Goal: Information Seeking & Learning: Learn about a topic

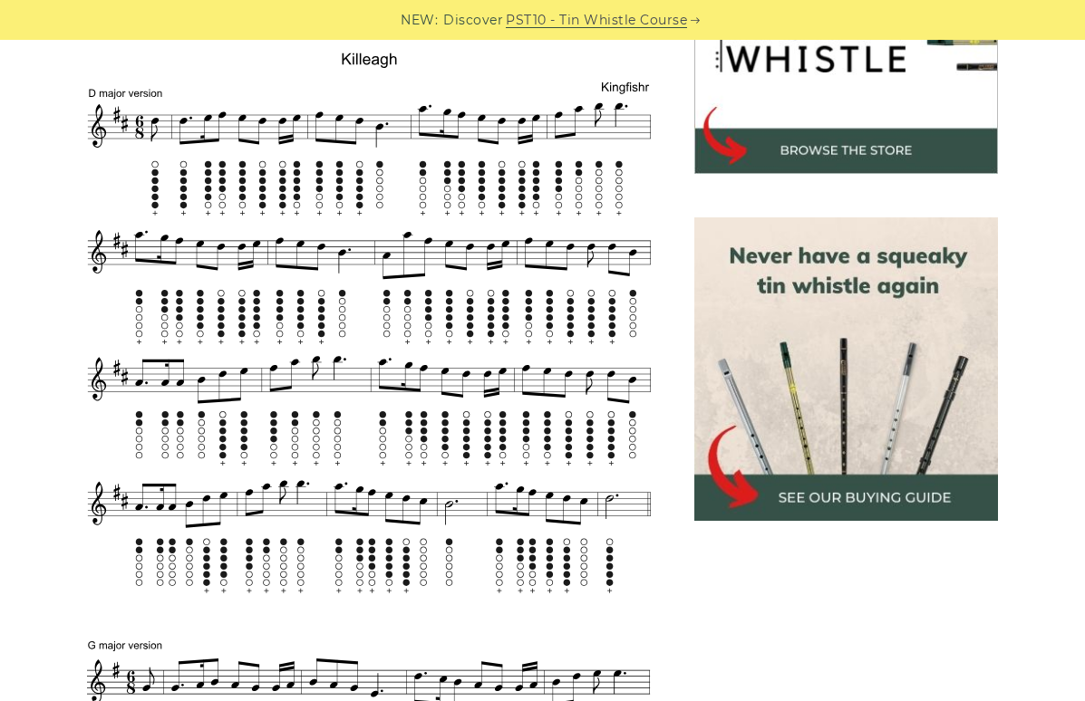
scroll to position [642, 0]
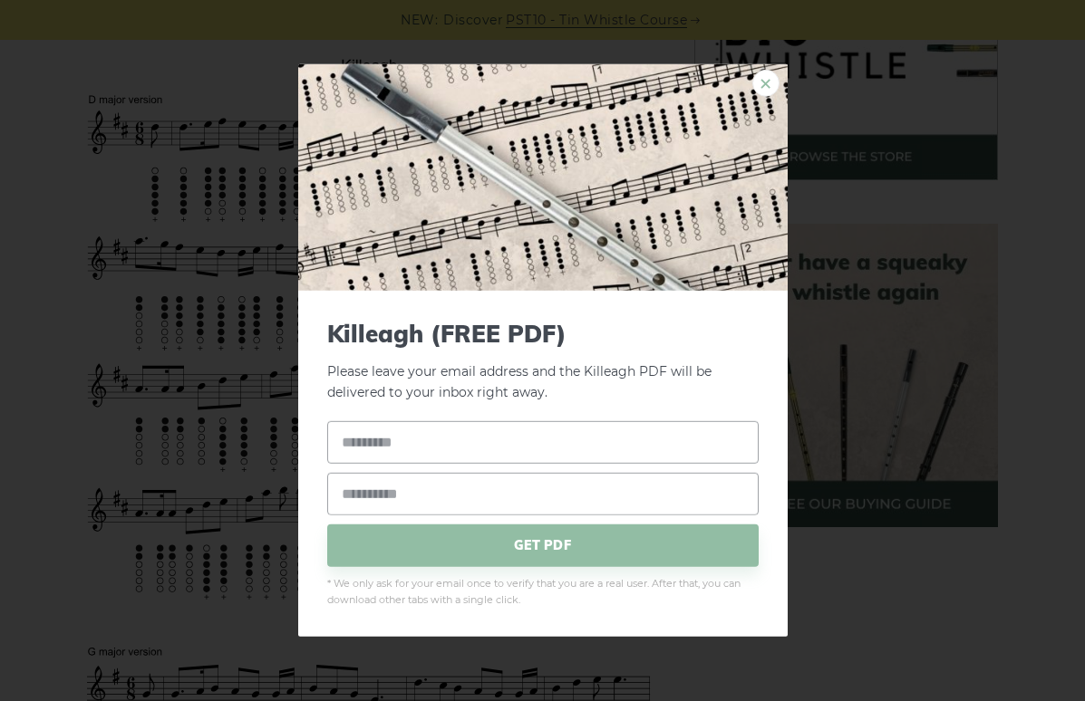
click at [755, 87] on link "×" at bounding box center [765, 83] width 27 height 27
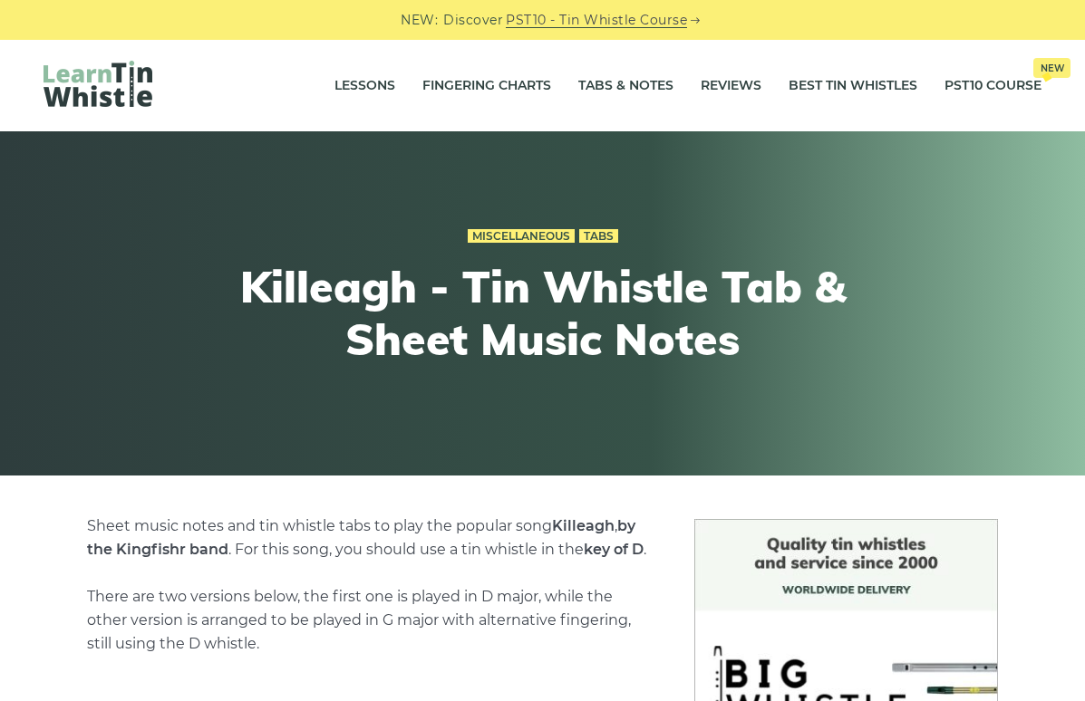
scroll to position [0, 0]
click at [516, 85] on link "Fingering Charts" at bounding box center [486, 85] width 129 height 45
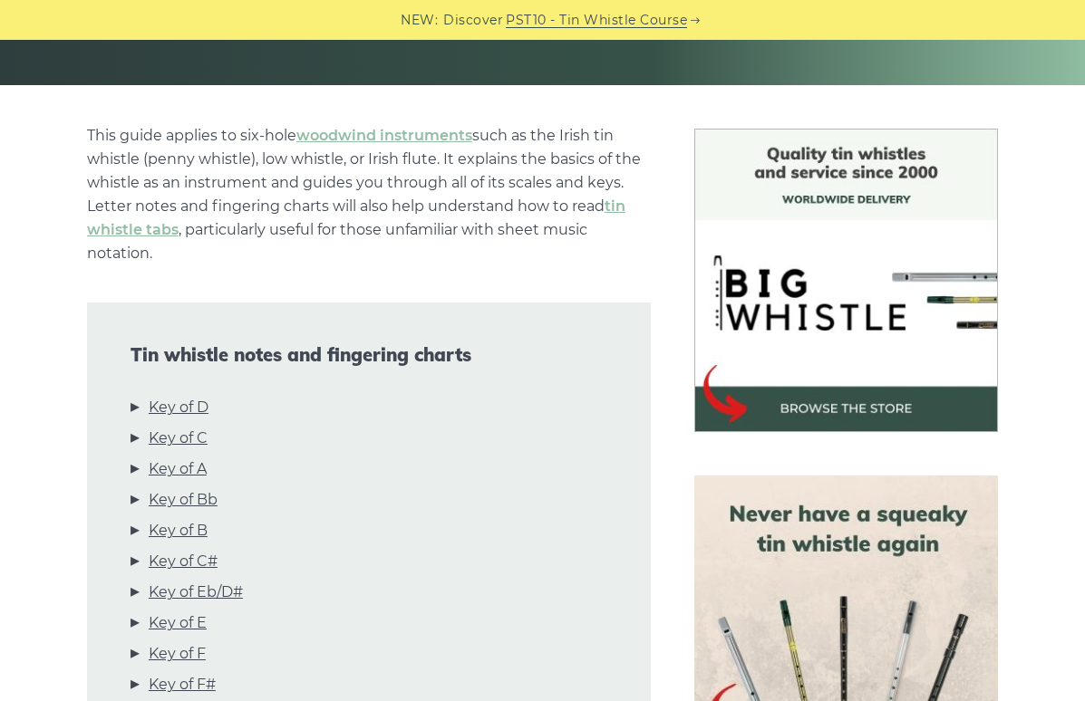
scroll to position [395, 1]
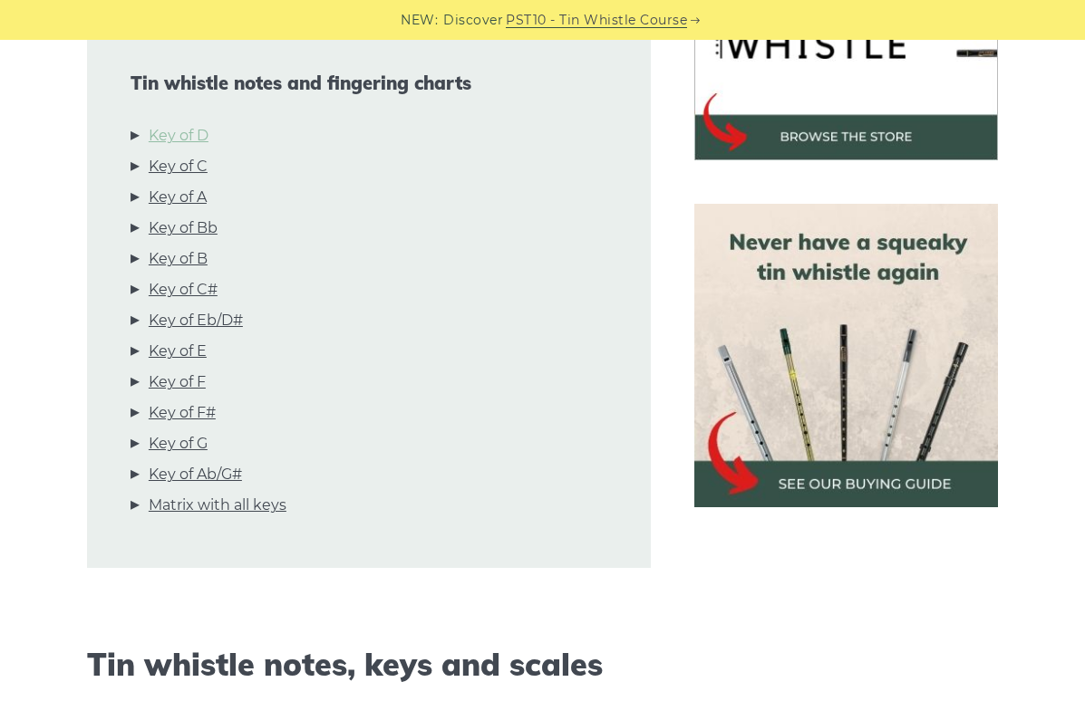
click at [190, 140] on link "Key of D" at bounding box center [179, 136] width 60 height 24
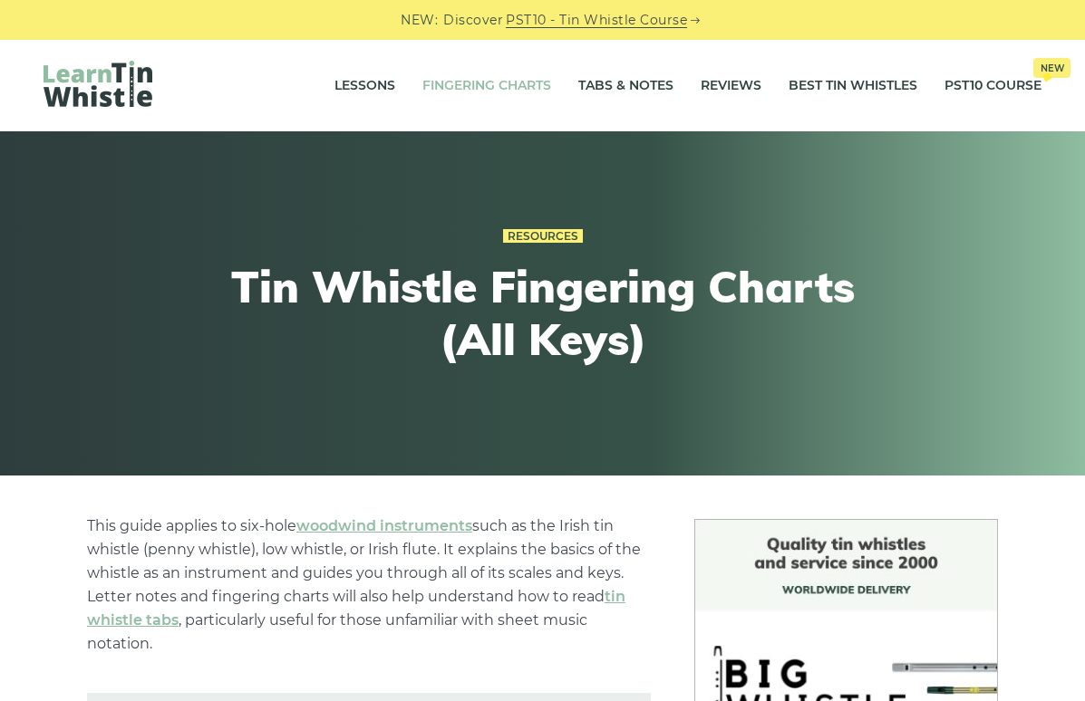
scroll to position [0, 0]
click at [602, 84] on link "Tabs & Notes" at bounding box center [625, 85] width 95 height 45
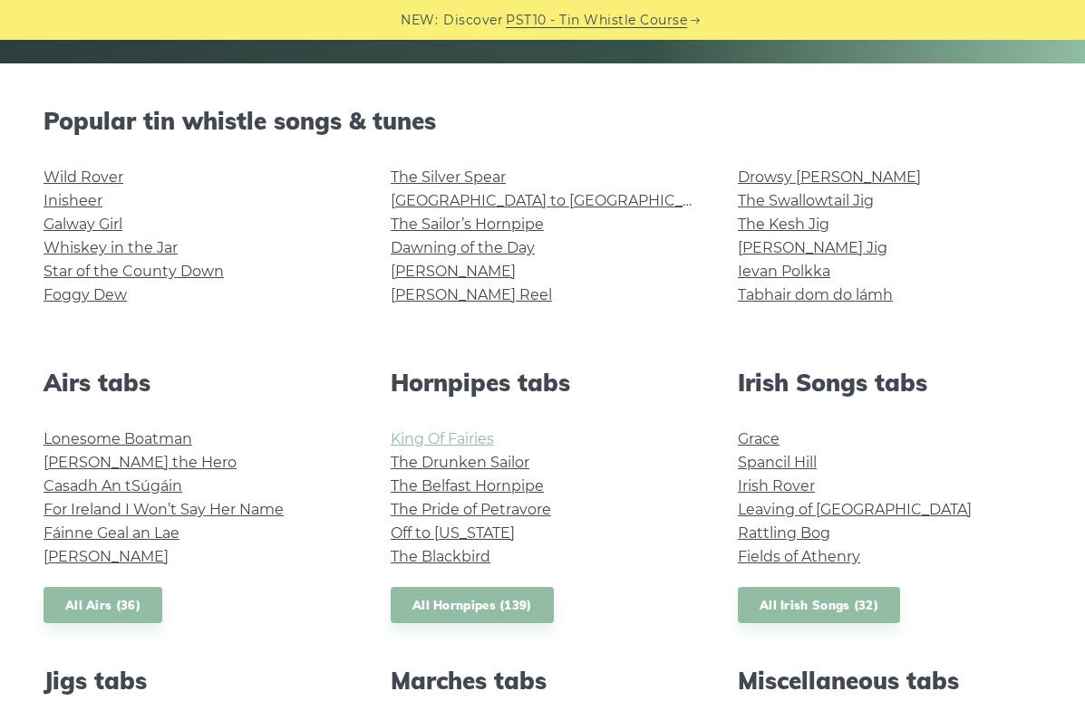
scroll to position [403, 0]
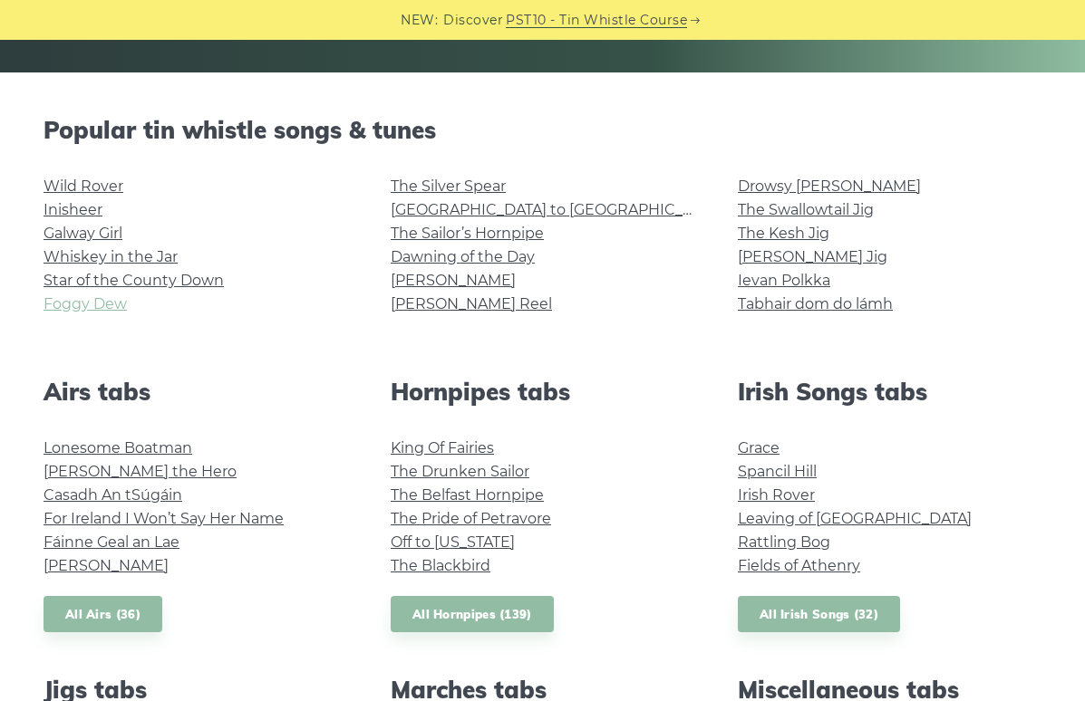
click at [112, 300] on link "Foggy Dew" at bounding box center [84, 303] width 83 height 17
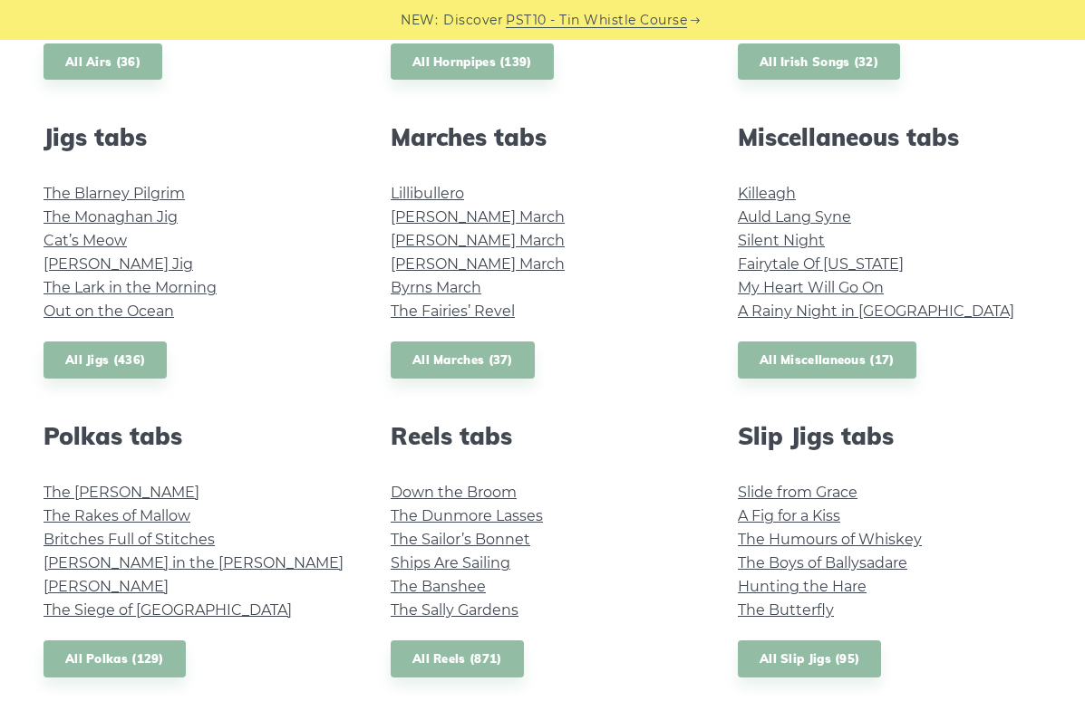
scroll to position [959, 0]
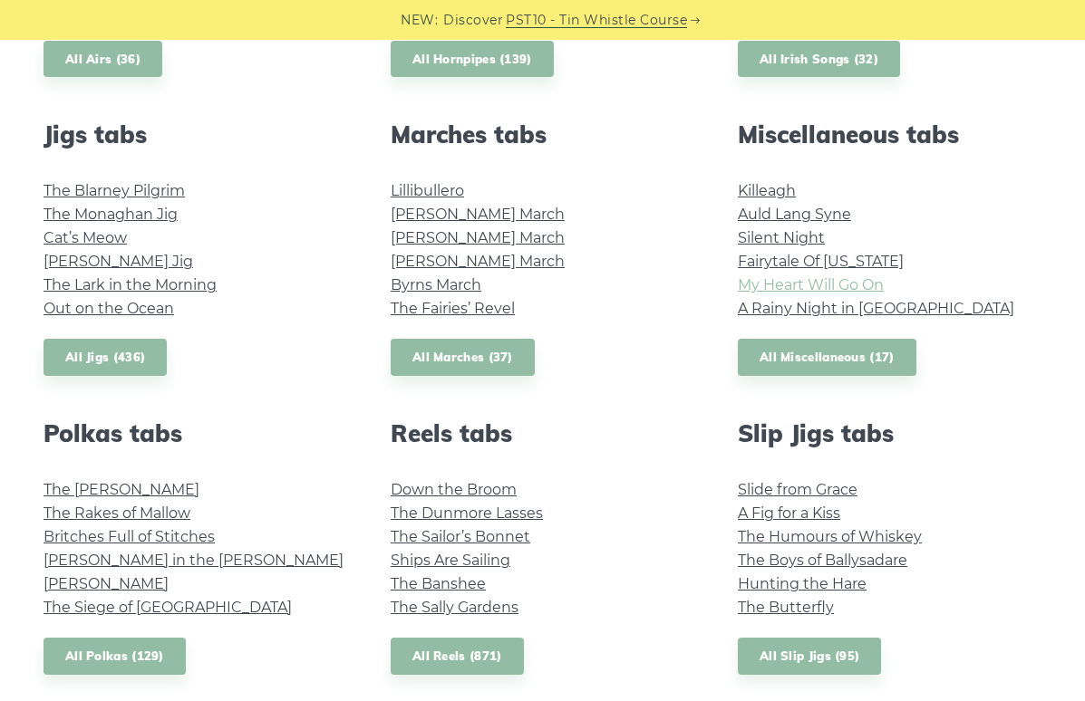
click at [839, 285] on link "My Heart Will Go On" at bounding box center [811, 284] width 146 height 17
click at [816, 311] on link "A Rainy Night in Soho" at bounding box center [876, 308] width 276 height 17
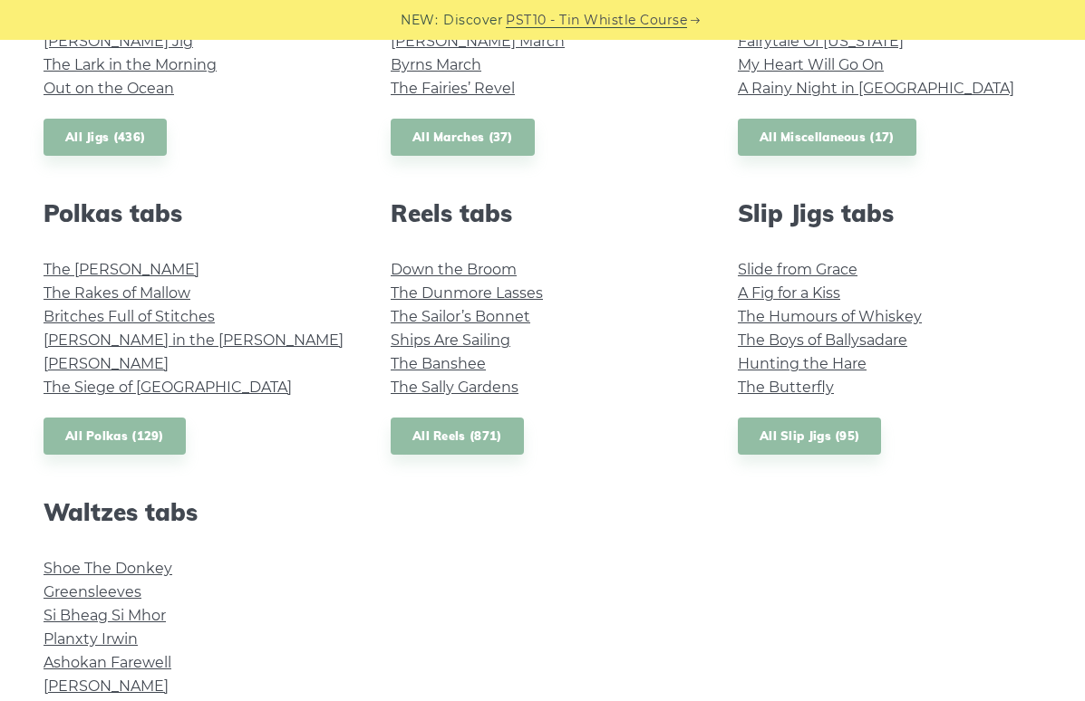
scroll to position [1162, 0]
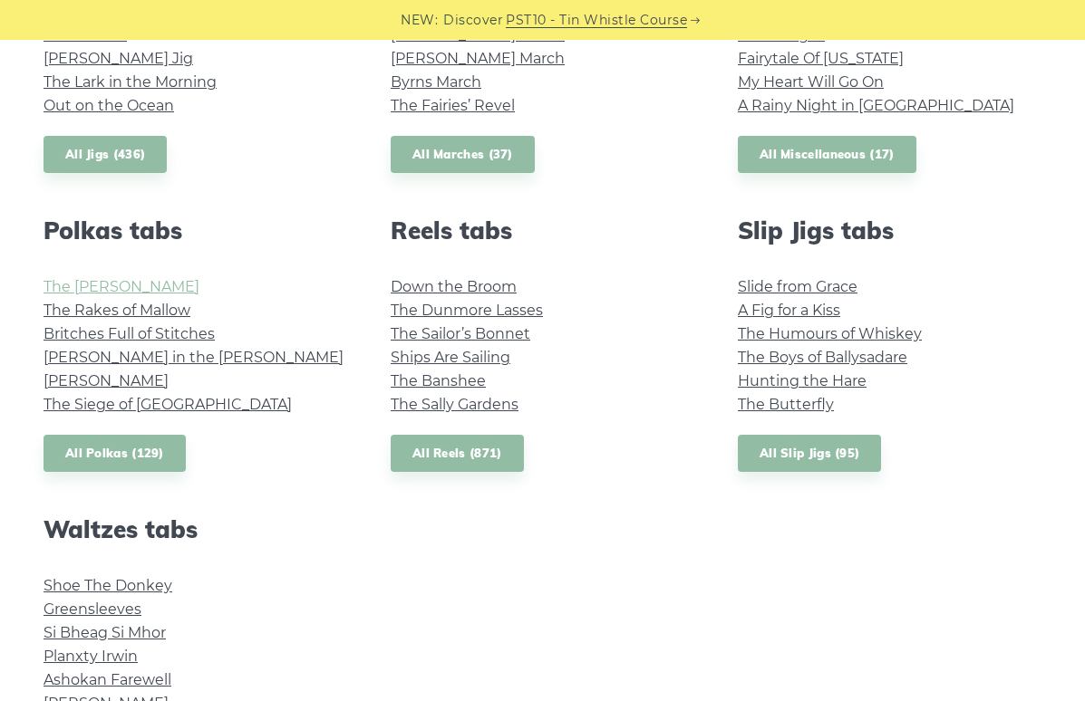
click at [122, 286] on link "The Kerry Polka" at bounding box center [121, 286] width 156 height 17
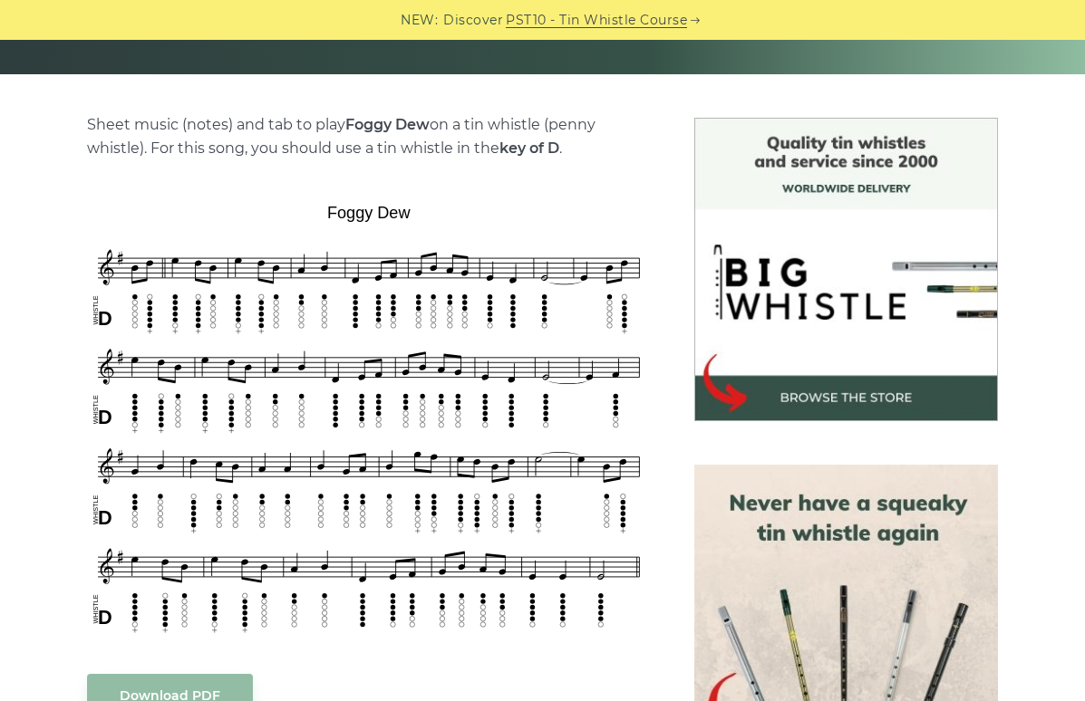
scroll to position [417, 0]
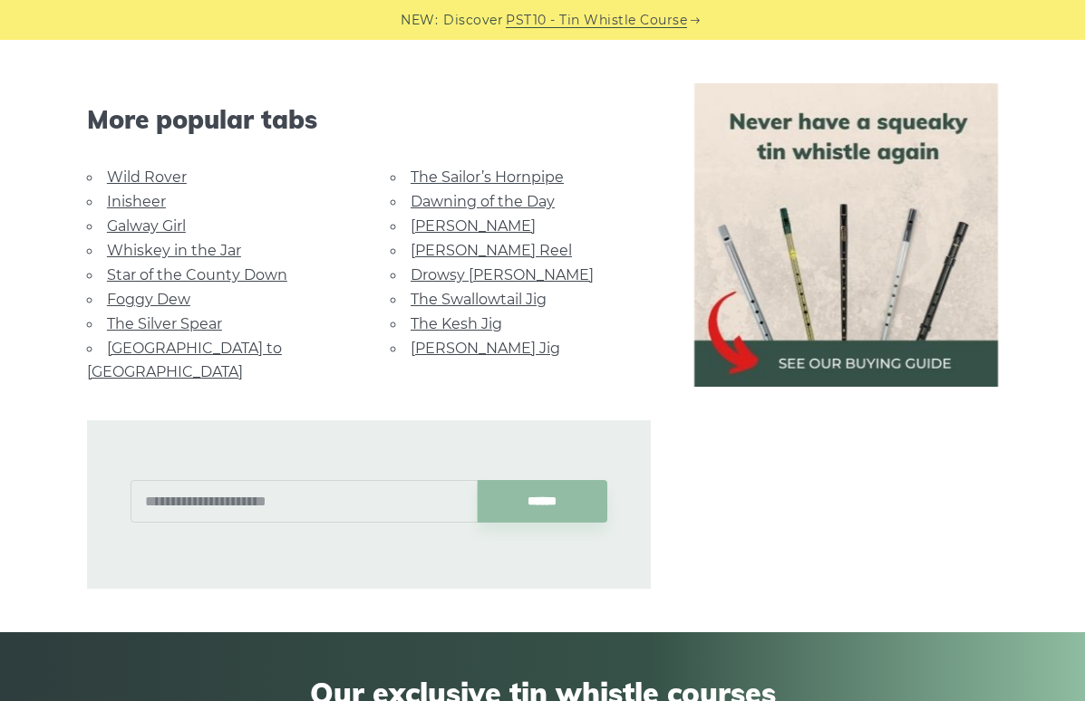
scroll to position [1114, 0]
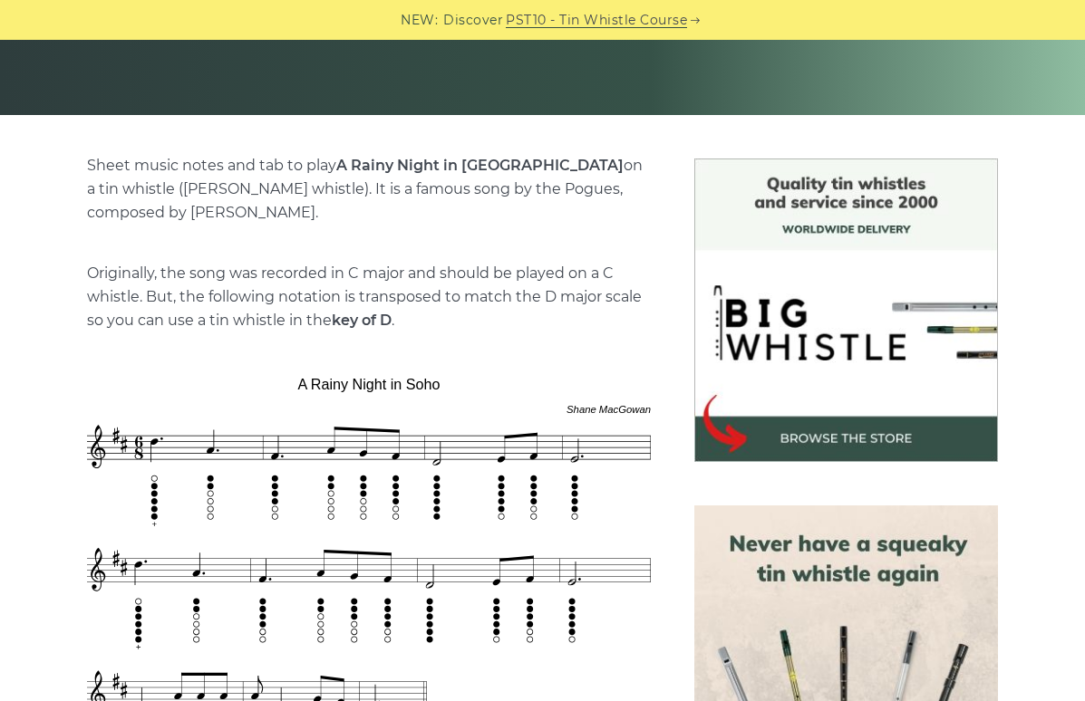
scroll to position [362, 0]
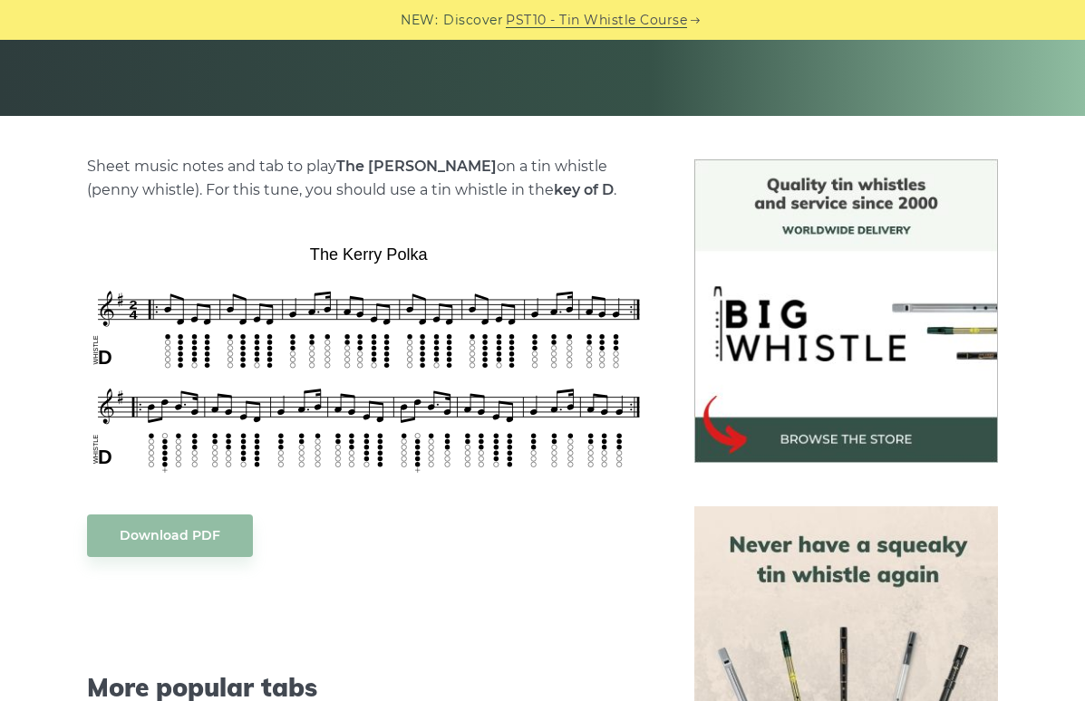
scroll to position [361, 0]
